Goal: Task Accomplishment & Management: Manage account settings

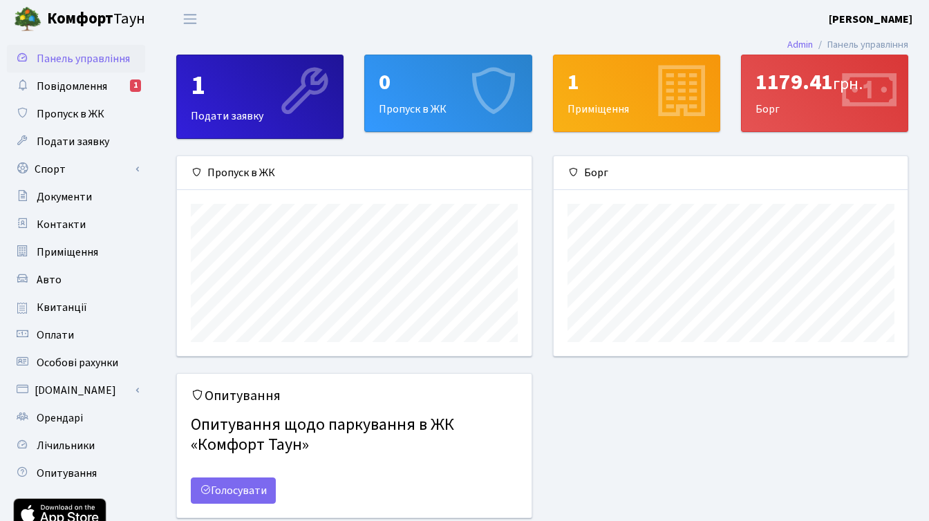
scroll to position [200, 354]
click at [104, 149] on span "Подати заявку" at bounding box center [73, 141] width 73 height 15
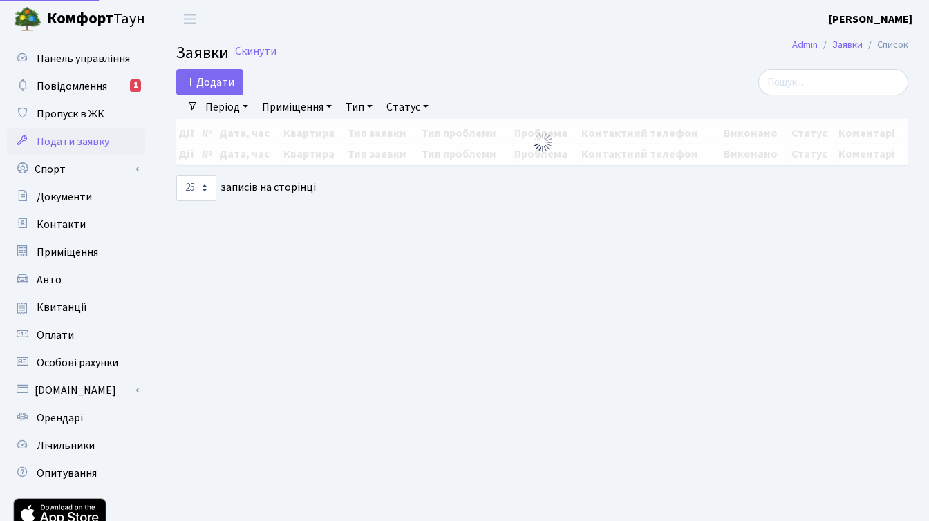
select select "25"
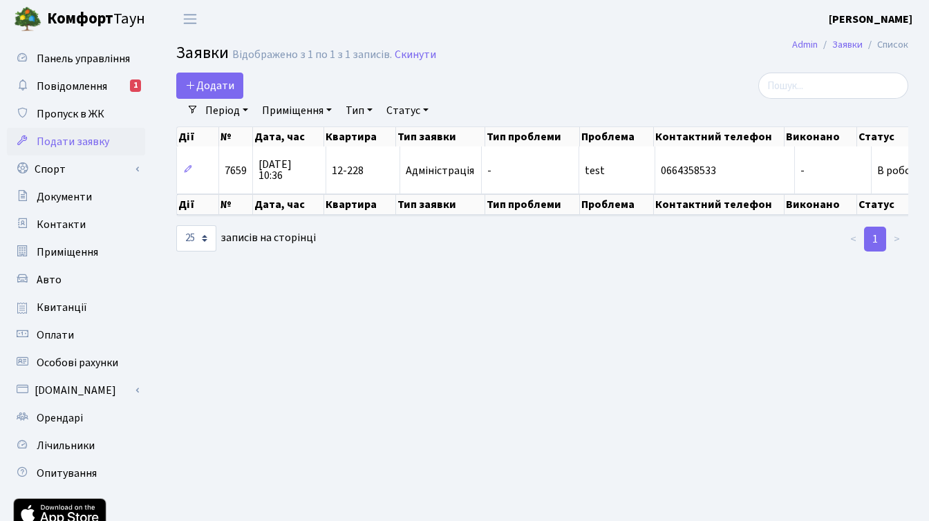
click at [906, 17] on b "[PERSON_NAME]" at bounding box center [871, 19] width 84 height 15
click at [821, 71] on link "Вийти" at bounding box center [843, 75] width 138 height 21
